Goal: Find specific page/section: Find specific page/section

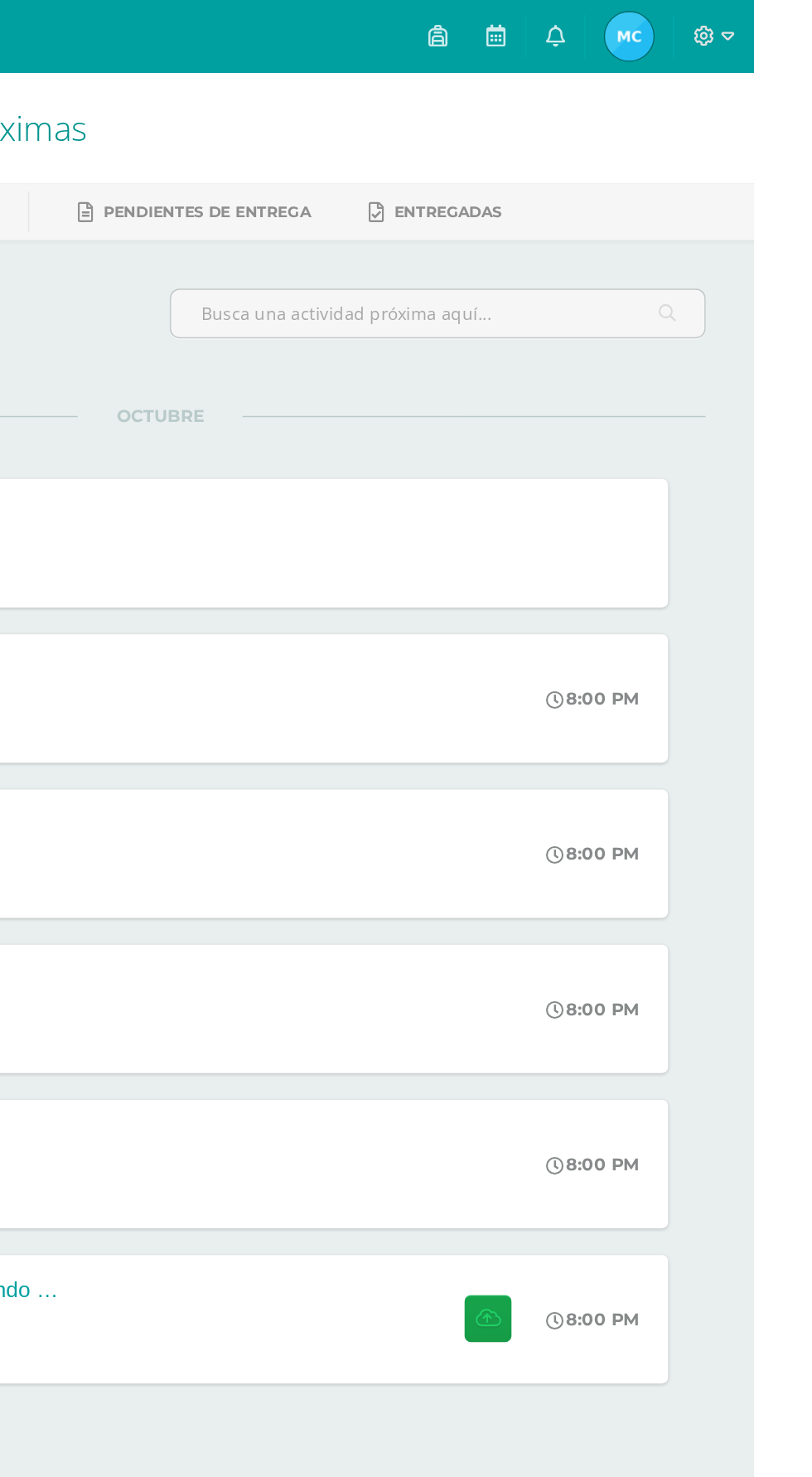
click at [756, 42] on link "Mía Jimena Mi Perfil" at bounding box center [726, 25] width 60 height 50
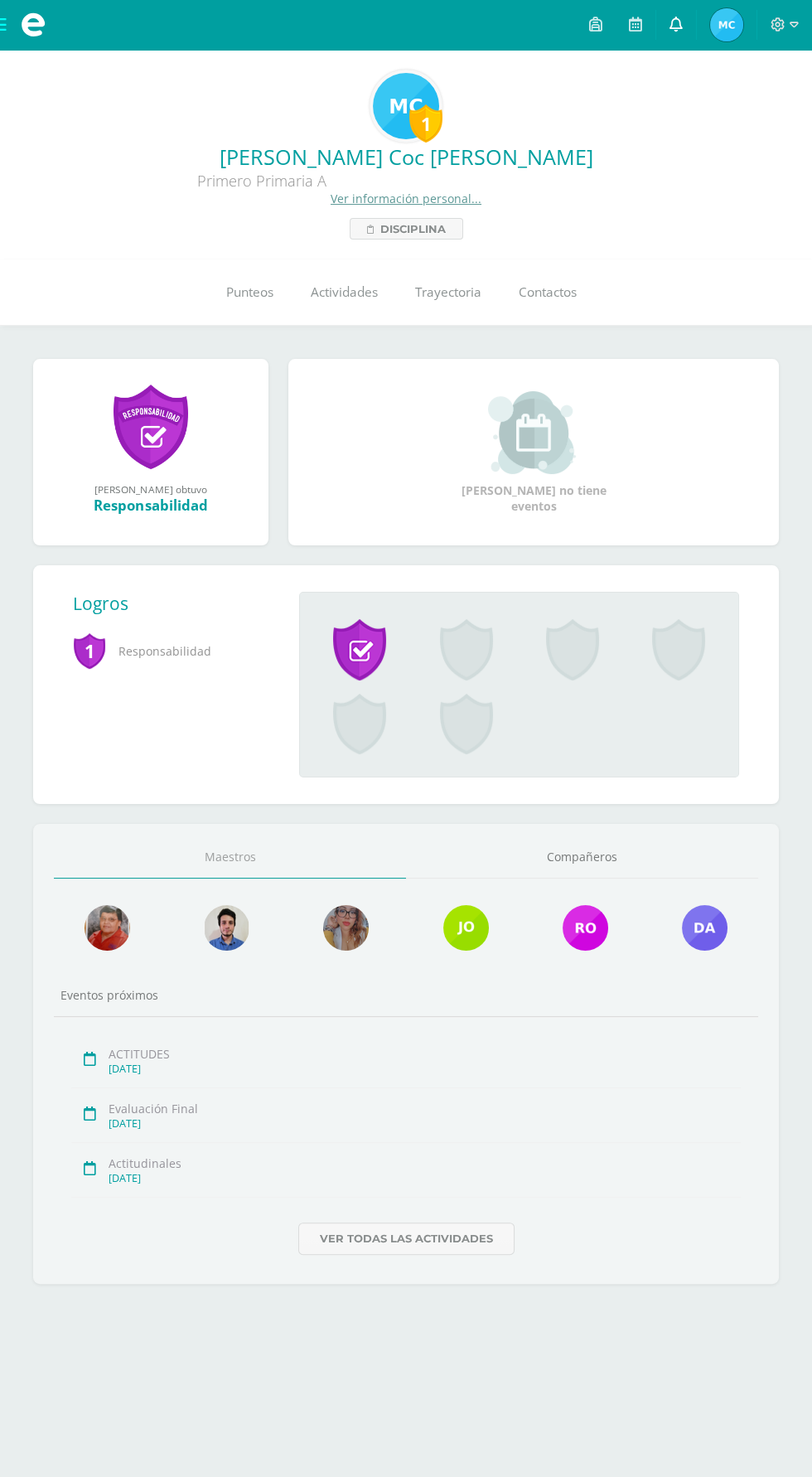
click at [685, 28] on link at bounding box center [677, 25] width 40 height 50
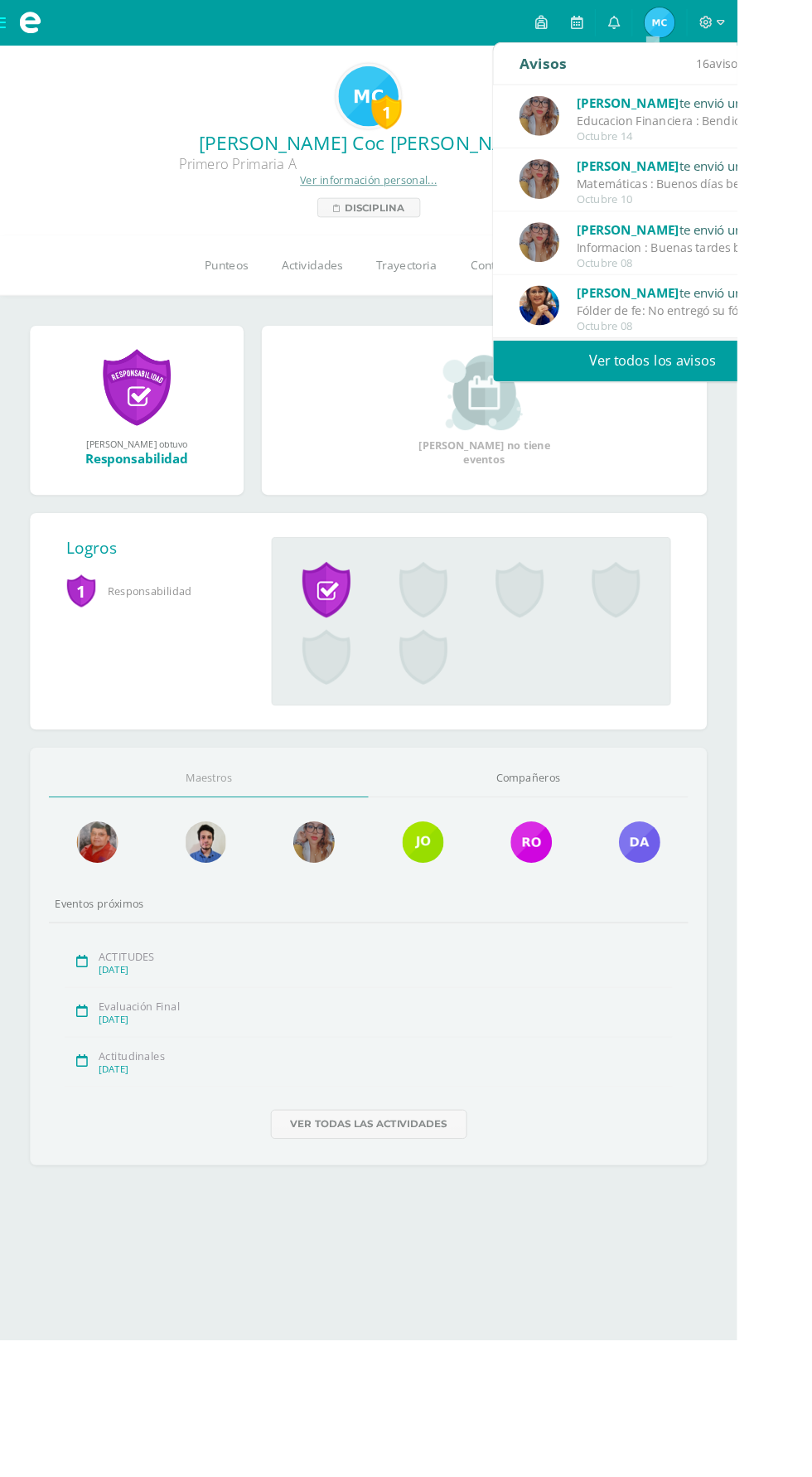
click at [825, 358] on div "Octubre 08" at bounding box center [751, 359] width 230 height 14
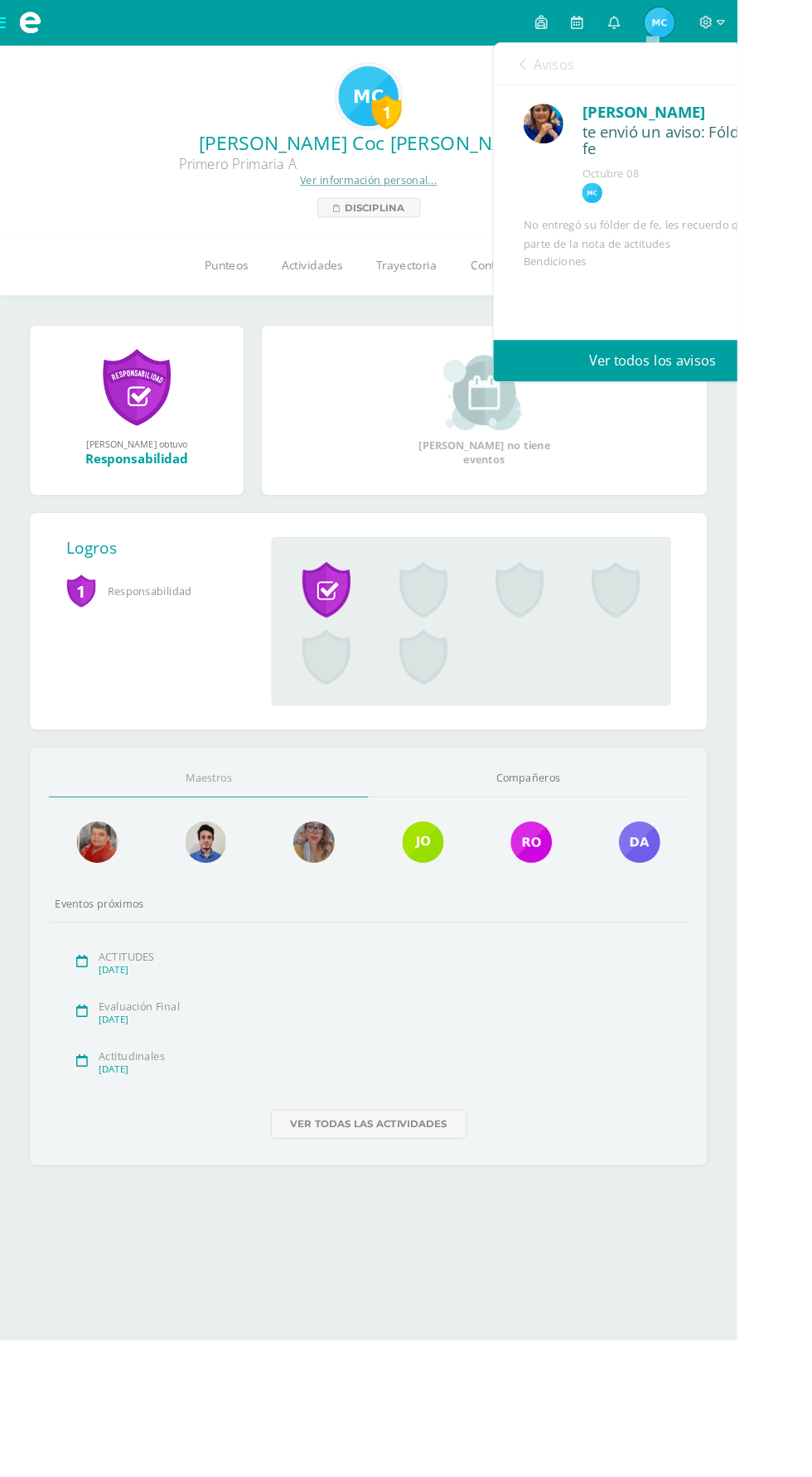
click at [822, 122] on div "[PERSON_NAME]" at bounding box center [751, 123] width 220 height 26
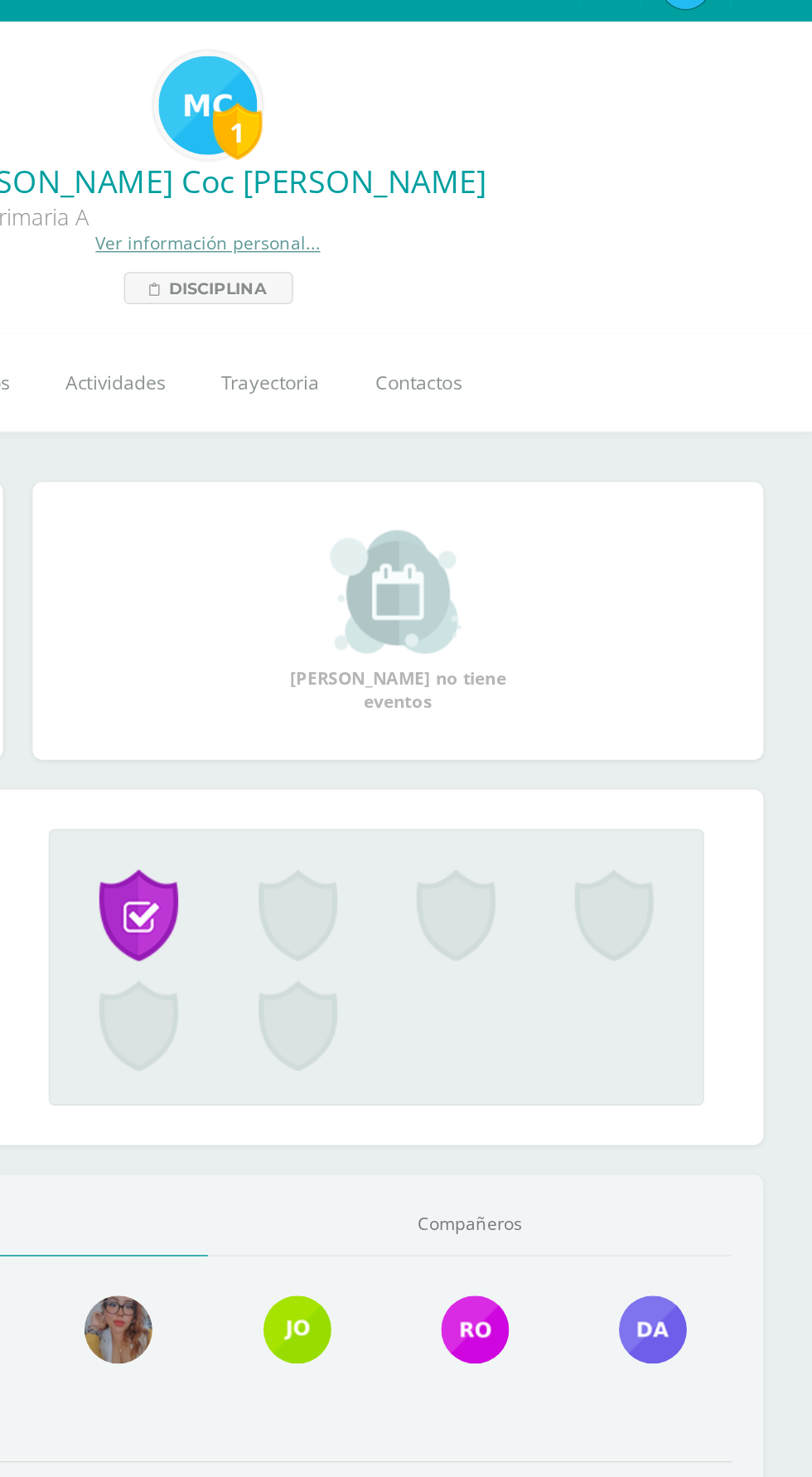
click at [769, 667] on div "Logros 1 Responsabilidad [PERSON_NAME] ganó el logro: Responsabilidad Asignado …" at bounding box center [406, 684] width 746 height 238
